Goal: Find specific page/section: Find specific page/section

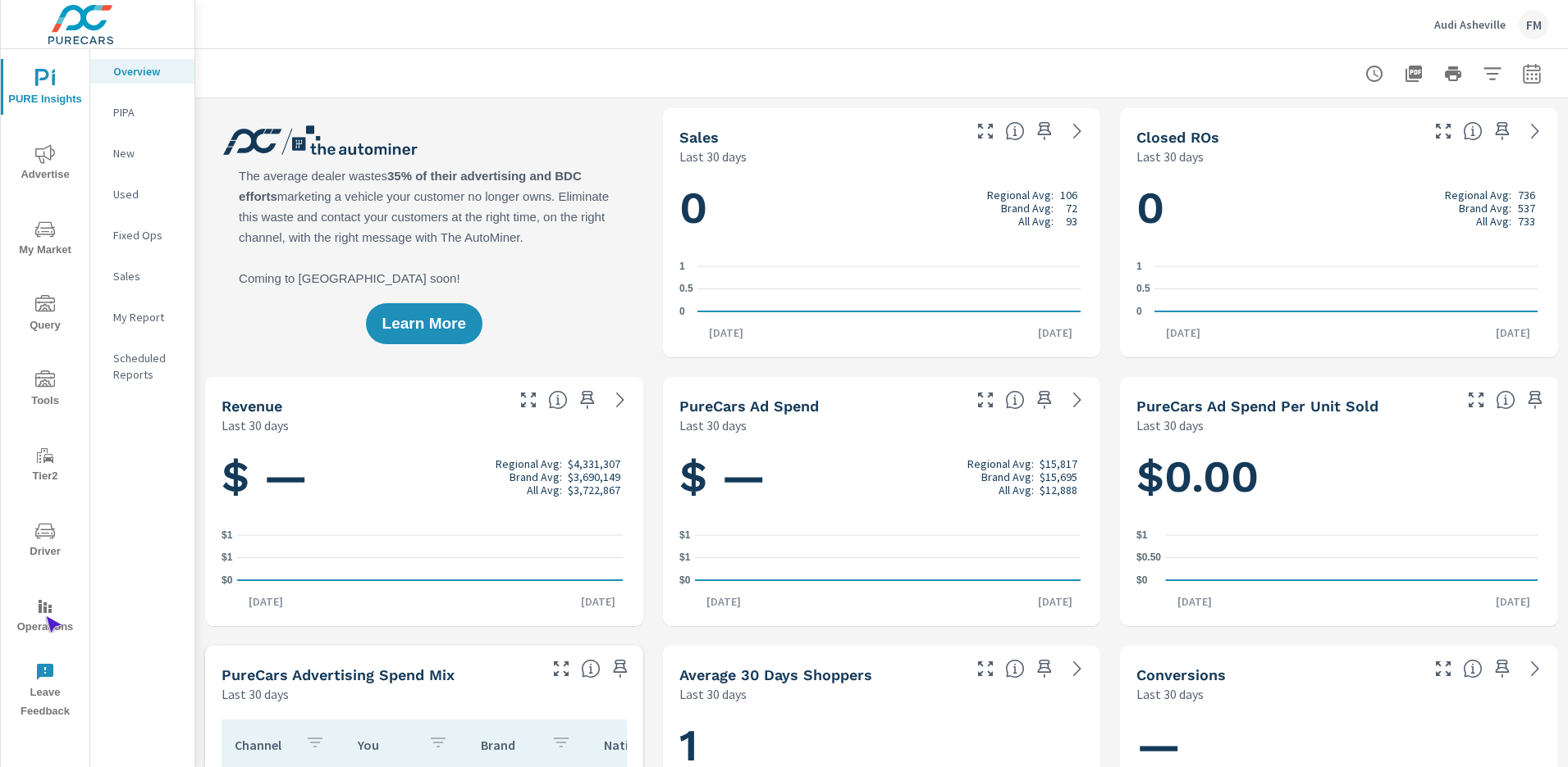
click at [45, 616] on span "Operations" at bounding box center [45, 616] width 79 height 40
